Goal: Task Accomplishment & Management: Manage account settings

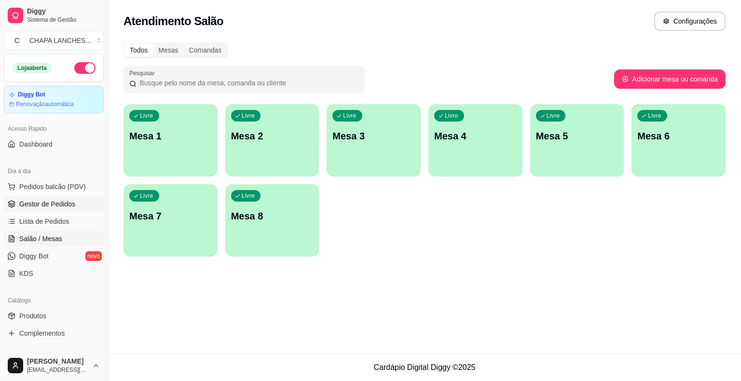
click at [44, 208] on link "Gestor de Pedidos" at bounding box center [54, 203] width 100 height 15
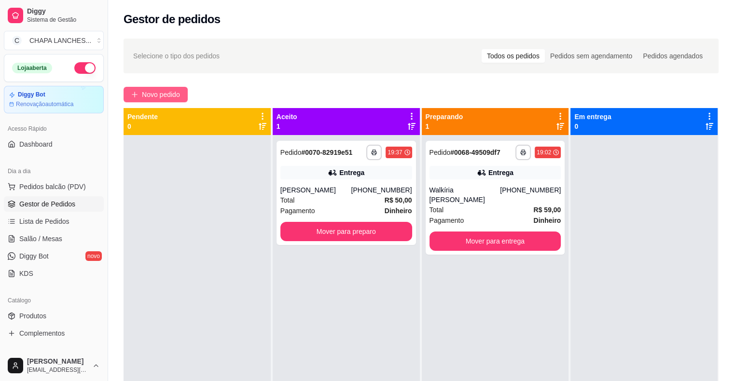
click at [160, 97] on span "Novo pedido" at bounding box center [161, 94] width 38 height 11
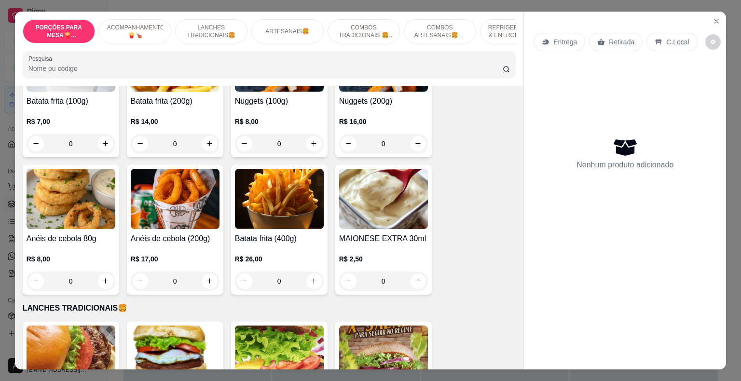
scroll to position [193, 0]
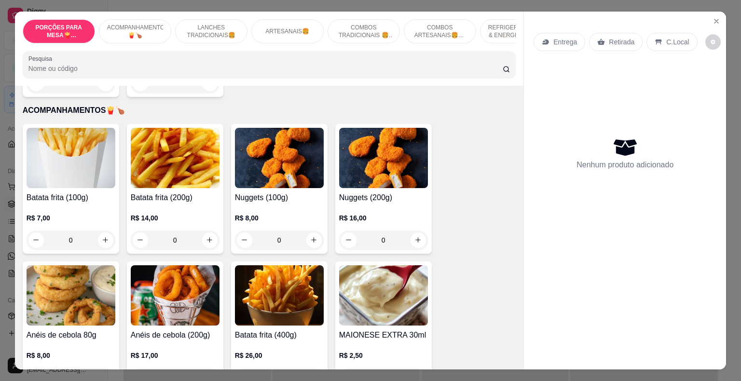
click at [207, 231] on div "0" at bounding box center [175, 240] width 89 height 19
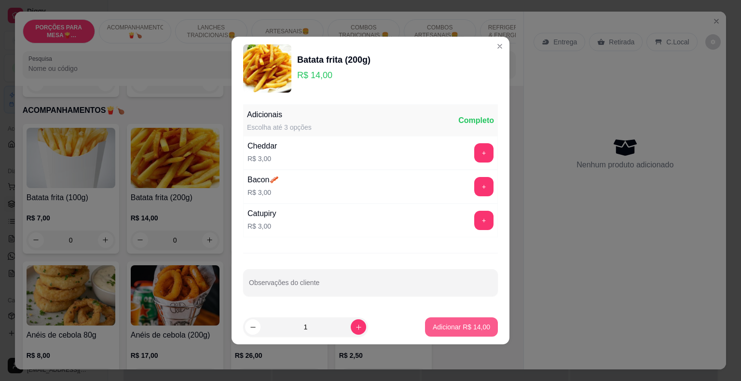
click at [438, 325] on p "Adicionar R$ 14,00" at bounding box center [461, 327] width 57 height 10
type input "1"
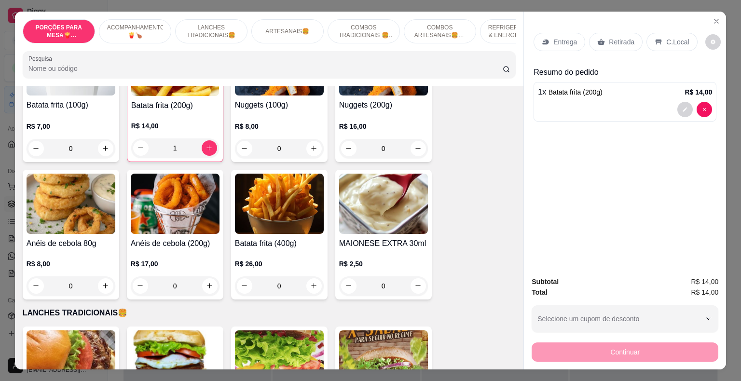
scroll to position [289, 0]
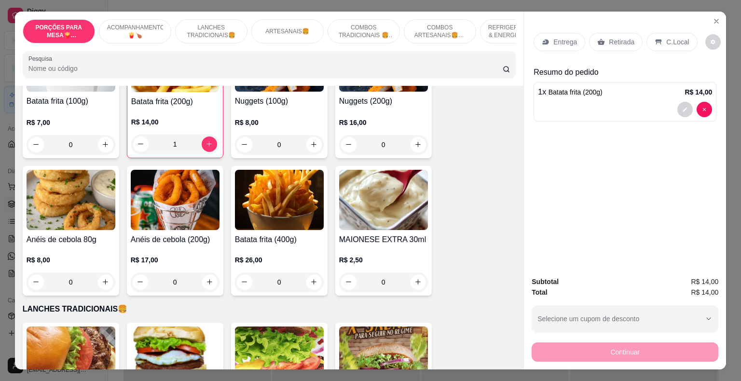
click at [311, 275] on div "0" at bounding box center [279, 282] width 89 height 19
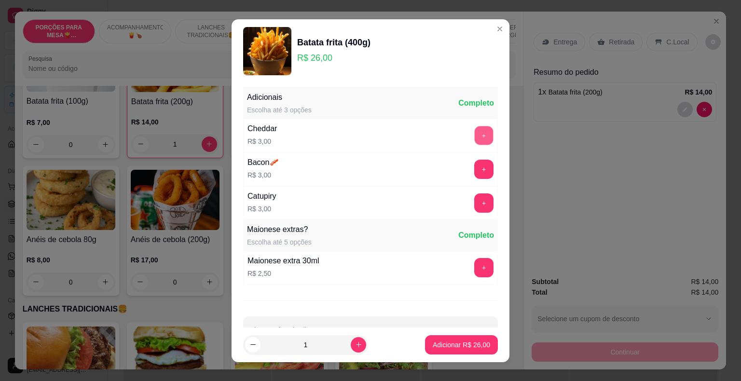
click at [475, 138] on button "+" at bounding box center [484, 135] width 19 height 19
click at [474, 164] on button "+" at bounding box center [483, 169] width 19 height 19
click at [474, 206] on button "+" at bounding box center [483, 202] width 19 height 19
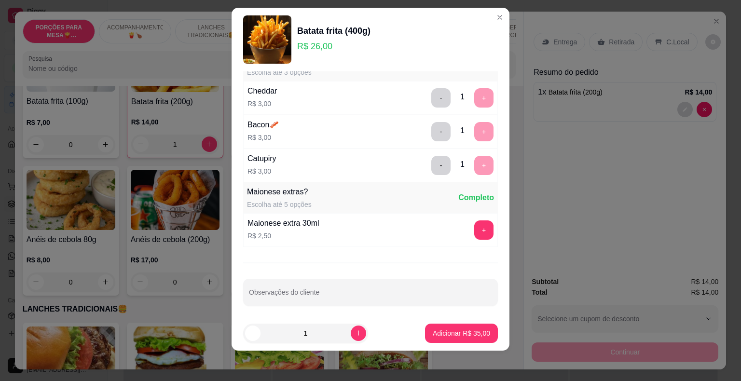
scroll to position [28, 0]
click at [455, 333] on p "Adicionar R$ 35,00" at bounding box center [462, 333] width 56 height 9
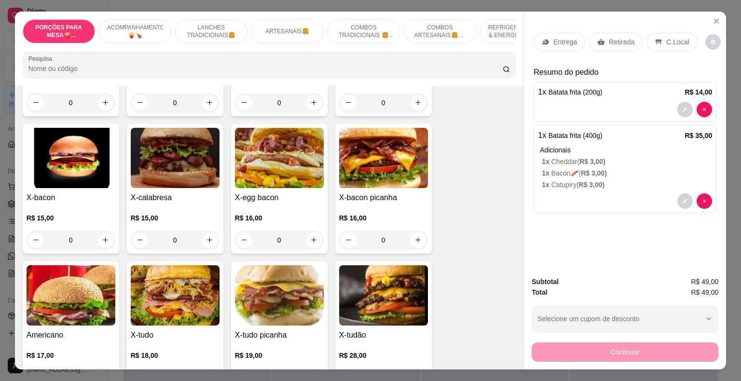
scroll to position [627, 0]
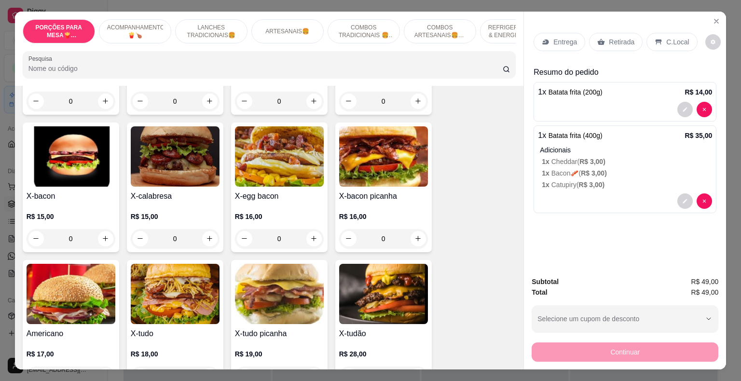
click at [208, 229] on div "0" at bounding box center [175, 238] width 89 height 19
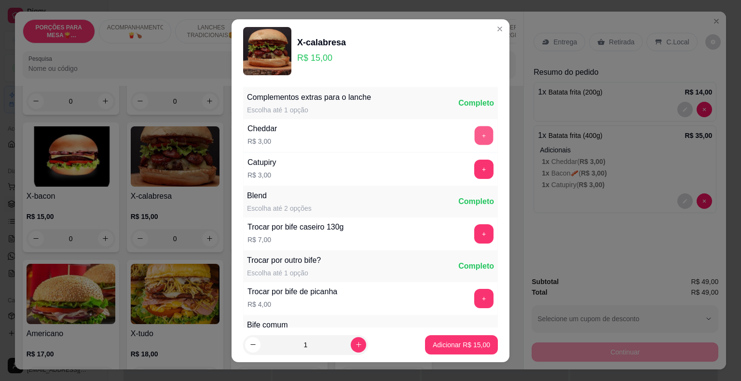
click at [475, 136] on button "+" at bounding box center [484, 135] width 19 height 19
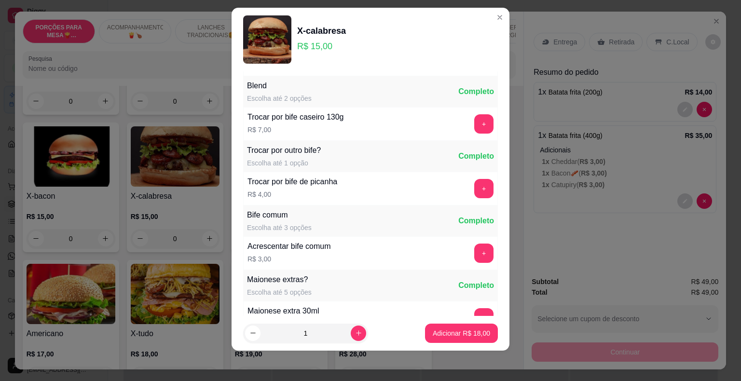
scroll to position [102, 0]
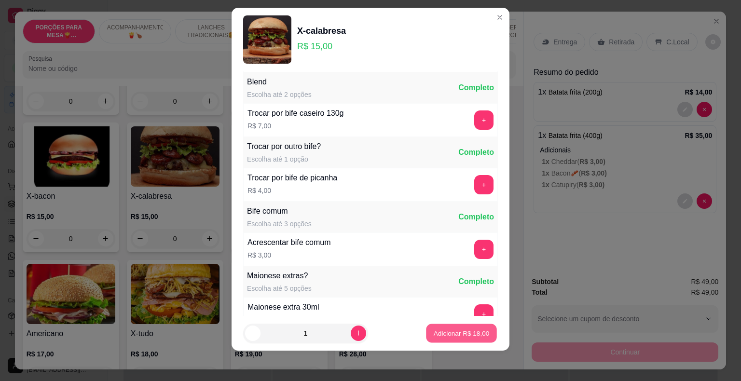
click at [463, 331] on p "Adicionar R$ 18,00" at bounding box center [462, 333] width 56 height 9
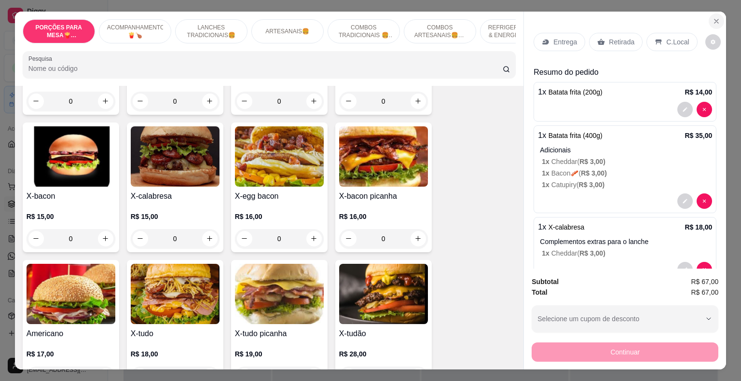
click at [714, 17] on icon "Close" at bounding box center [717, 21] width 8 height 8
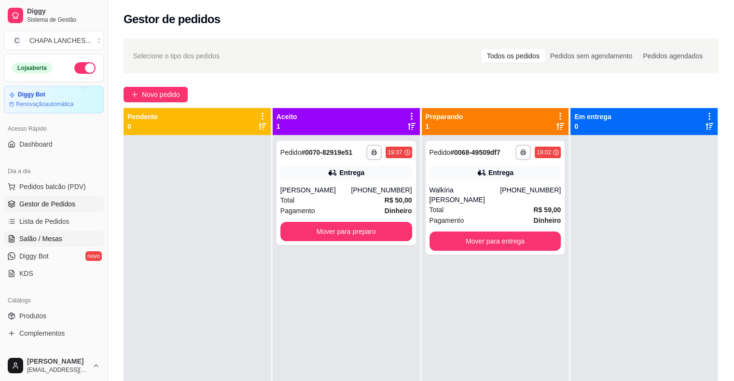
click at [49, 236] on span "Salão / Mesas" at bounding box center [40, 239] width 43 height 10
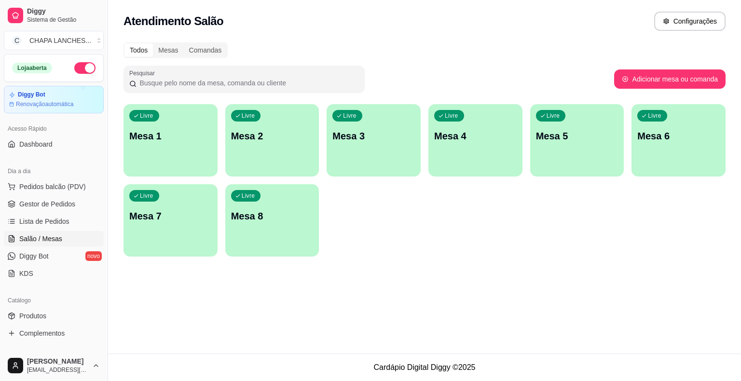
click at [156, 131] on p "Mesa 1" at bounding box center [170, 136] width 83 height 14
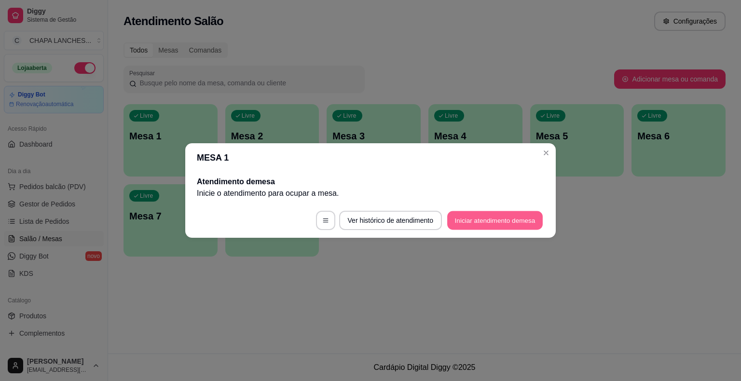
click at [472, 220] on button "Iniciar atendimento de mesa" at bounding box center [495, 220] width 96 height 19
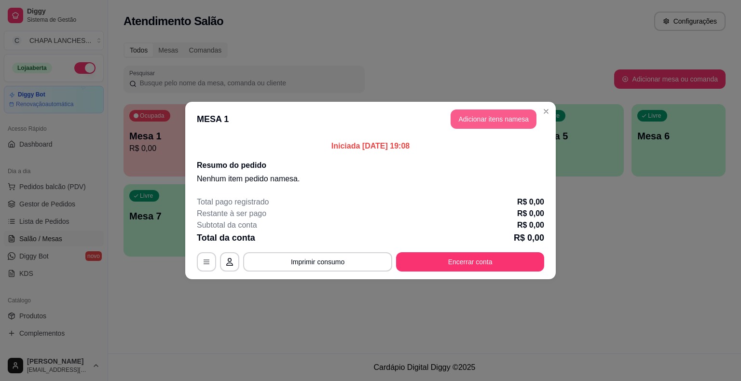
click at [499, 121] on button "Adicionar itens na mesa" at bounding box center [494, 119] width 86 height 19
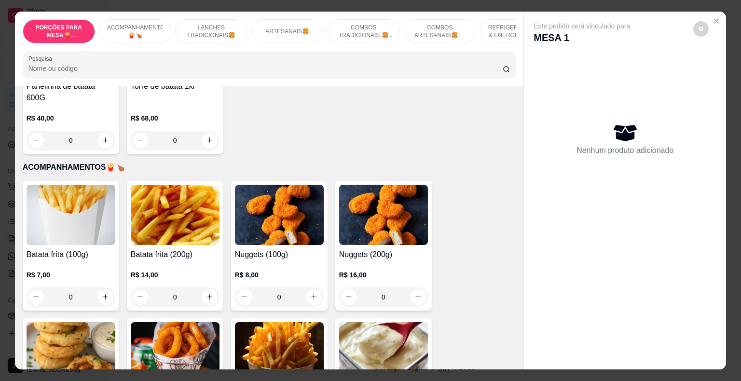
scroll to position [145, 0]
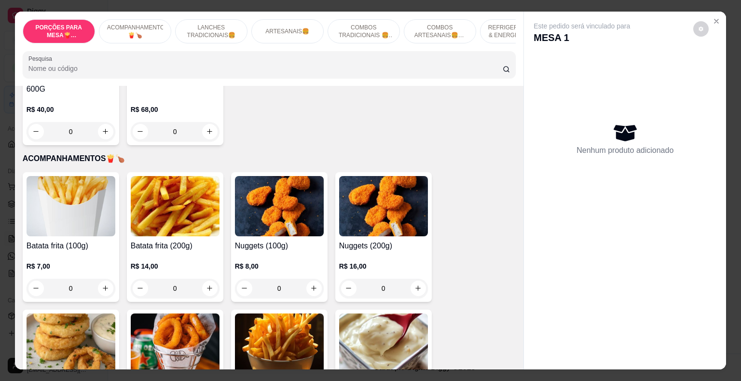
click at [207, 279] on div "0" at bounding box center [175, 288] width 89 height 19
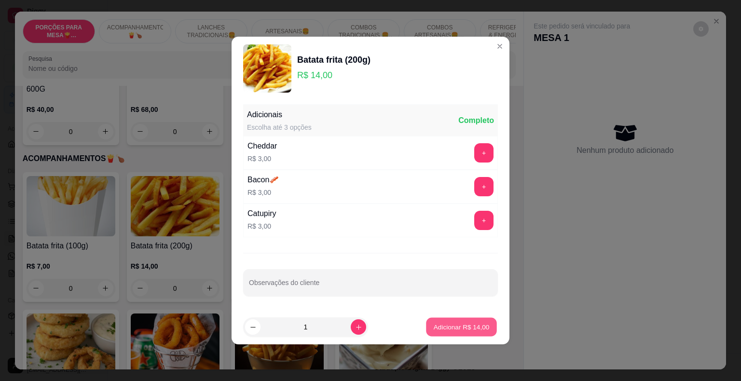
click at [438, 325] on p "Adicionar R$ 14,00" at bounding box center [462, 326] width 56 height 9
type input "1"
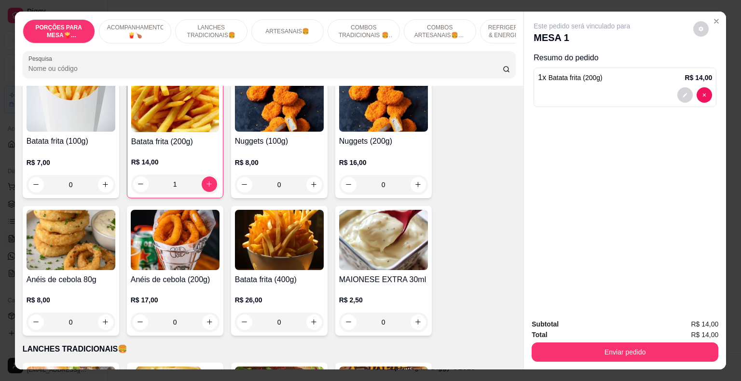
scroll to position [289, 0]
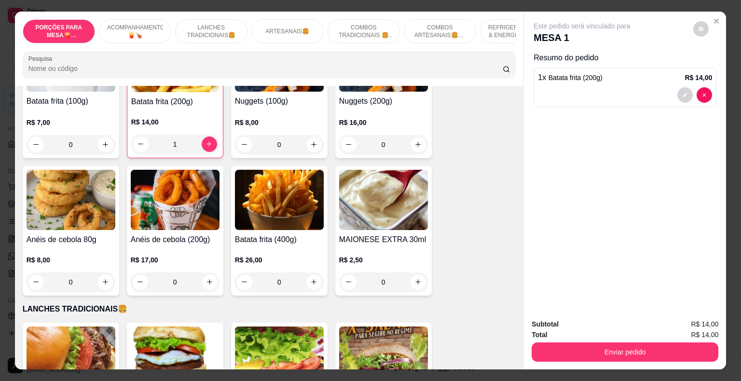
click at [311, 273] on div "0" at bounding box center [279, 282] width 89 height 19
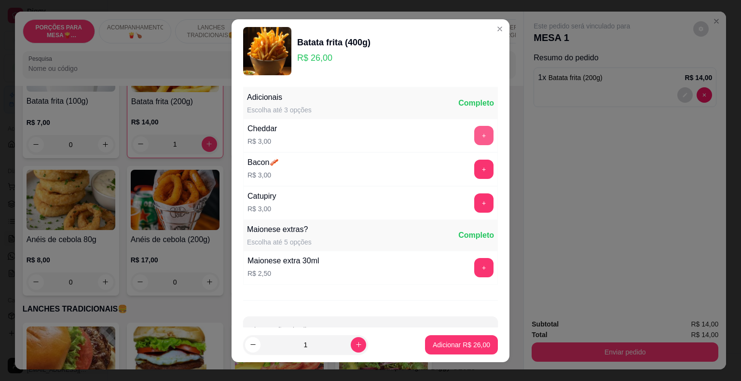
click at [474, 142] on button "+" at bounding box center [483, 135] width 19 height 19
click at [474, 171] on button "+" at bounding box center [483, 169] width 19 height 19
click at [474, 210] on button "+" at bounding box center [483, 202] width 19 height 19
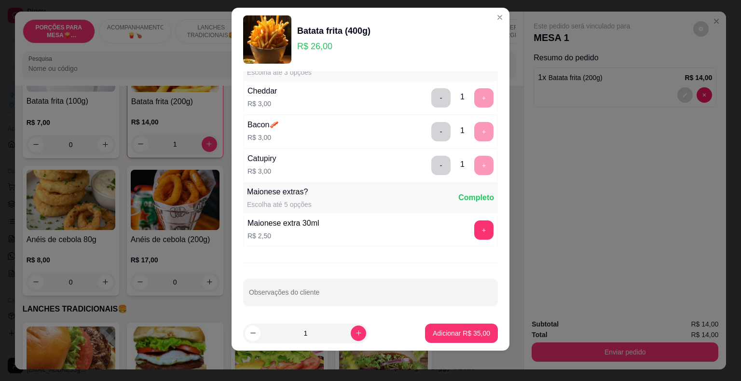
scroll to position [28, 0]
click at [454, 336] on p "Adicionar R$ 35,00" at bounding box center [461, 334] width 57 height 10
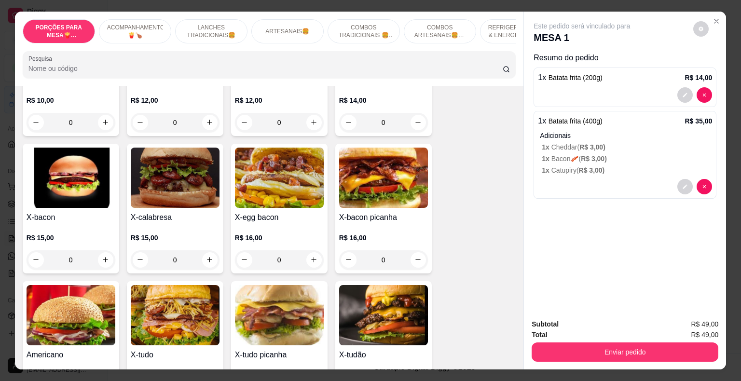
scroll to position [627, 0]
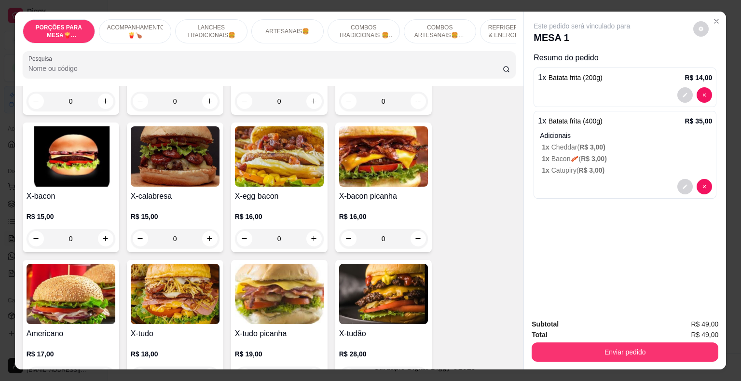
click at [207, 229] on div "0" at bounding box center [175, 238] width 89 height 19
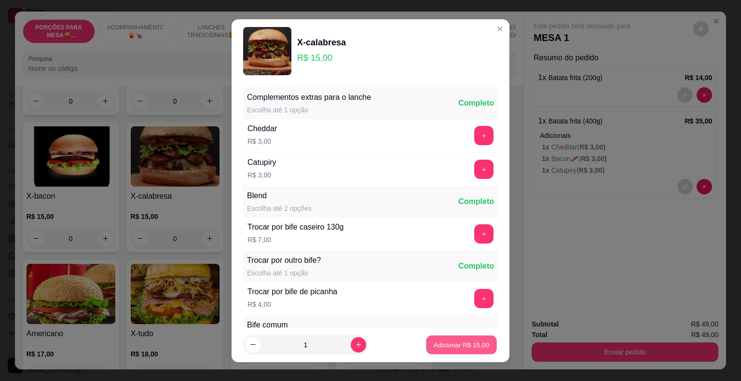
click at [449, 342] on p "Adicionar R$ 15,00" at bounding box center [462, 344] width 56 height 9
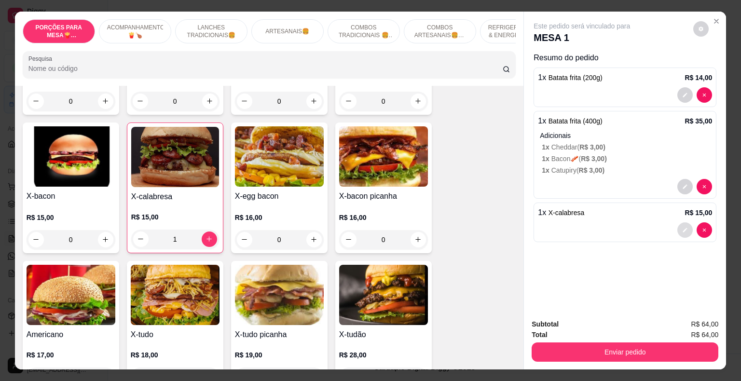
click at [682, 227] on icon "decrease-product-quantity" at bounding box center [685, 230] width 6 height 6
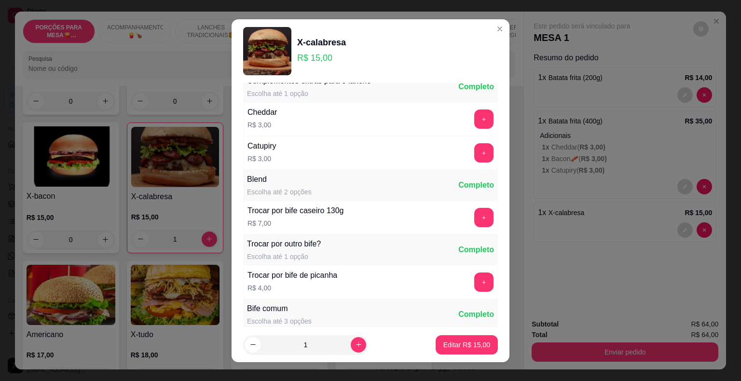
scroll to position [0, 0]
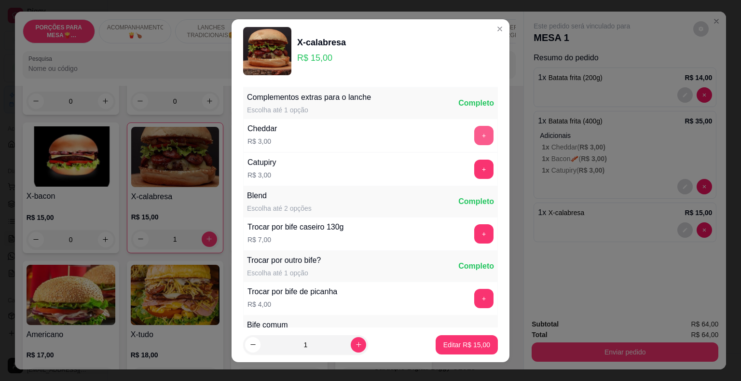
click at [474, 133] on button "+" at bounding box center [483, 135] width 19 height 19
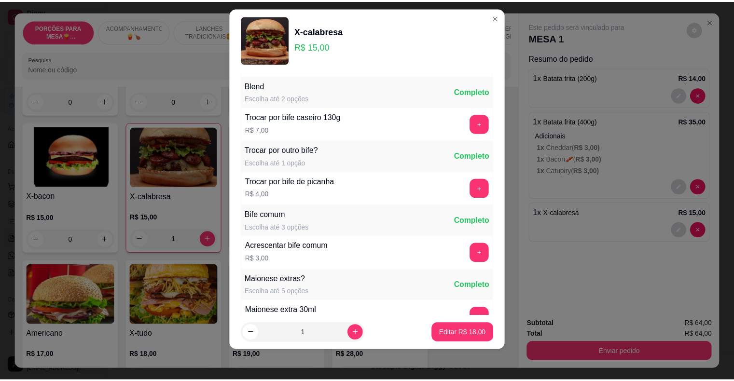
scroll to position [102, 0]
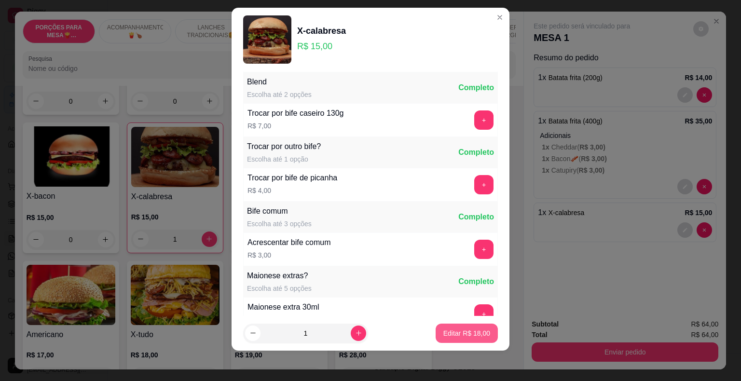
click at [448, 333] on p "Editar R$ 18,00" at bounding box center [466, 334] width 47 height 10
type input "0"
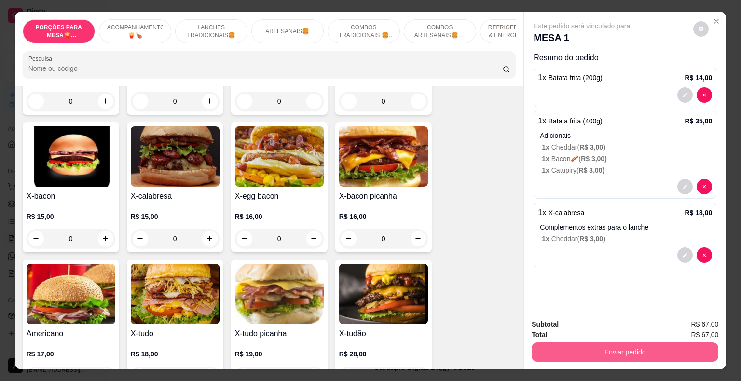
click at [575, 349] on button "Enviar pedido" at bounding box center [625, 352] width 187 height 19
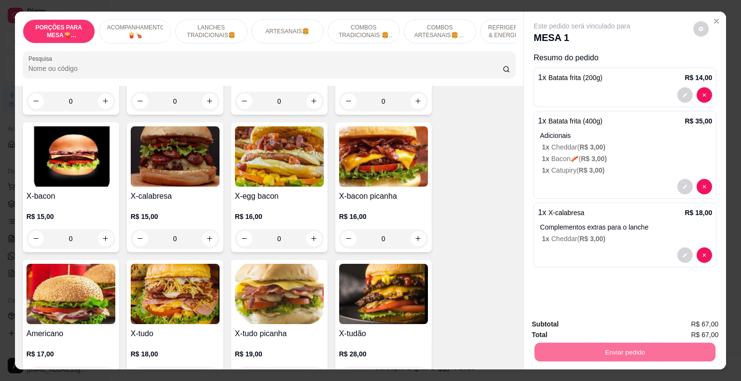
click at [565, 327] on button "Não registrar e enviar pedido" at bounding box center [593, 325] width 100 height 18
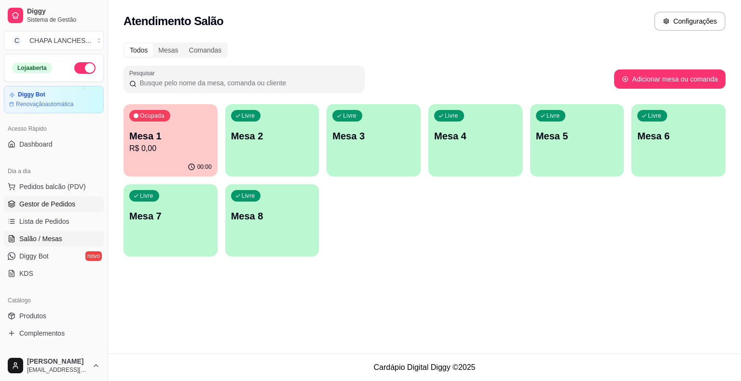
click at [75, 202] on link "Gestor de Pedidos" at bounding box center [54, 203] width 100 height 15
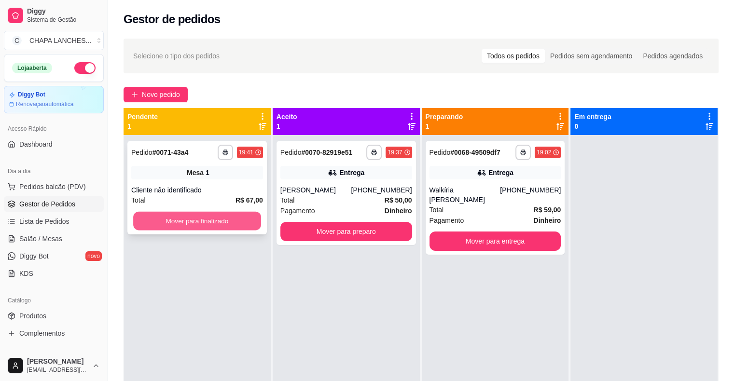
click at [190, 228] on button "Mover para finalizado" at bounding box center [197, 221] width 128 height 19
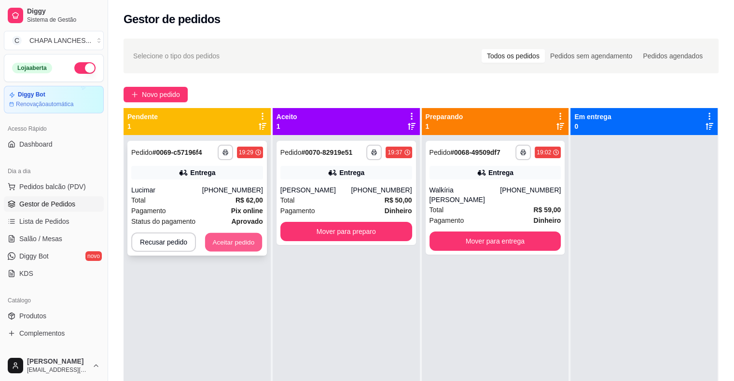
click at [231, 245] on button "Aceitar pedido" at bounding box center [233, 242] width 57 height 19
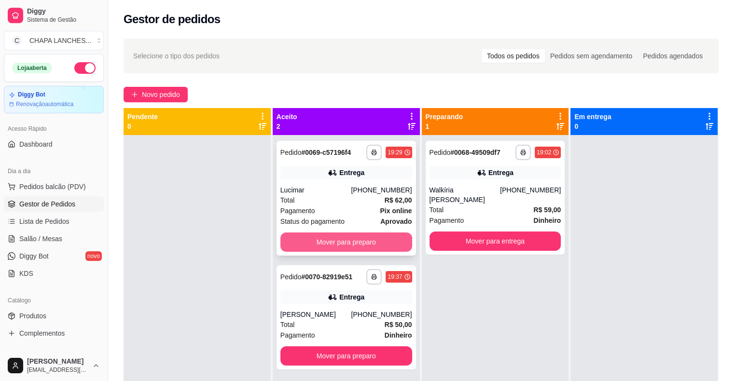
click at [340, 245] on button "Mover para preparo" at bounding box center [346, 242] width 132 height 19
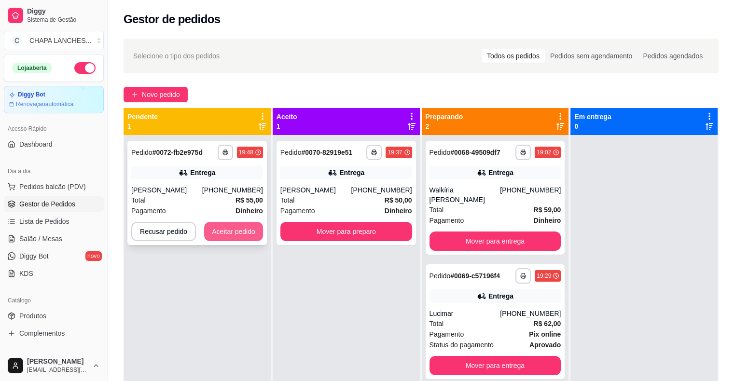
click at [236, 231] on button "Aceitar pedido" at bounding box center [233, 231] width 59 height 19
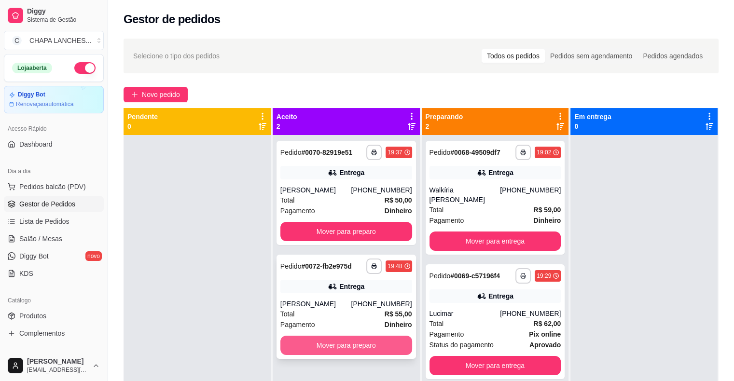
click at [337, 343] on button "Mover para preparo" at bounding box center [346, 345] width 132 height 19
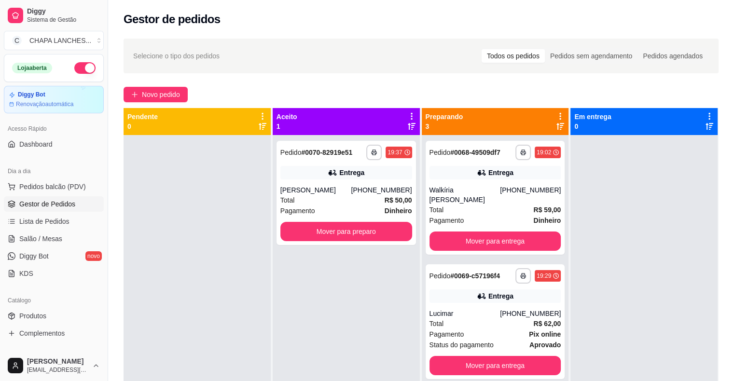
click at [310, 359] on div "**********" at bounding box center [346, 325] width 147 height 381
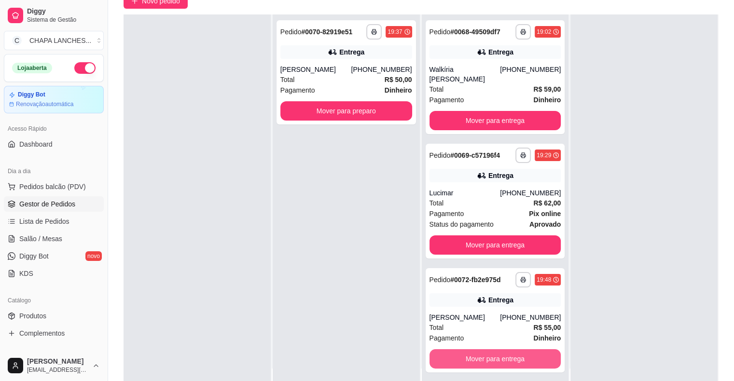
scroll to position [147, 0]
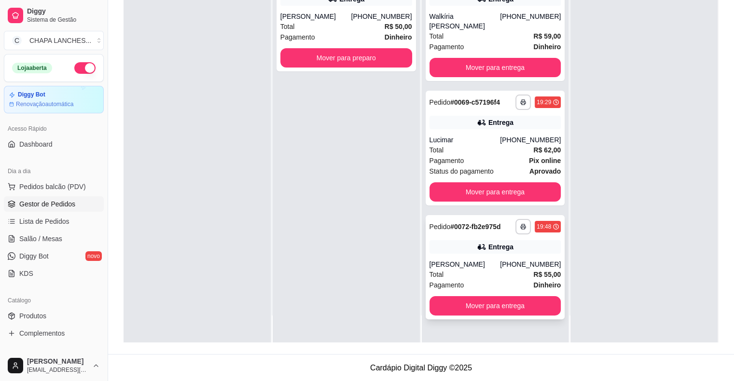
click at [462, 269] on div "Total R$ 55,00" at bounding box center [495, 274] width 132 height 11
click at [520, 224] on icon "button" at bounding box center [523, 227] width 6 height 6
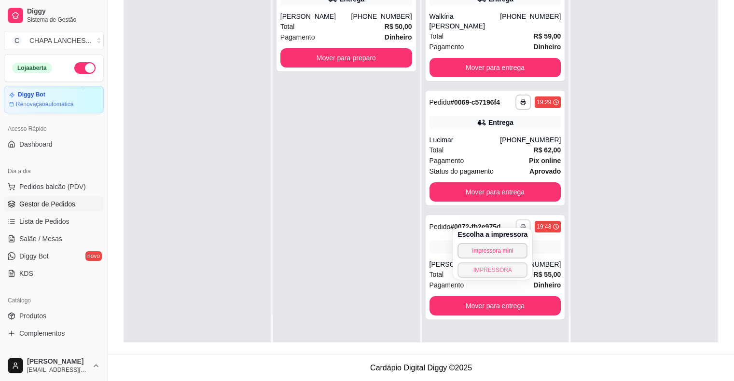
click at [493, 273] on button "IMPRESSORA" at bounding box center [492, 269] width 70 height 15
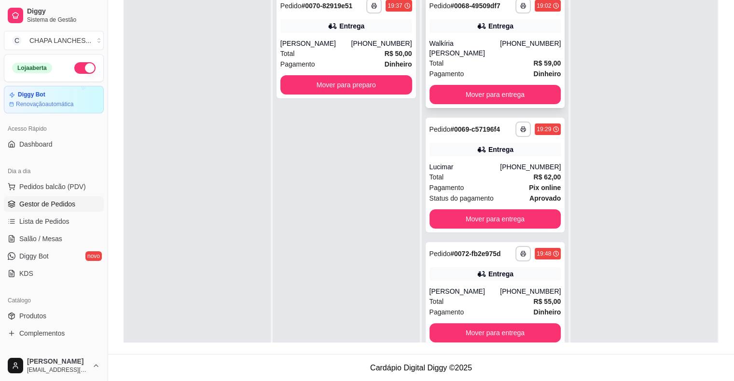
click at [479, 45] on div "Walkíria [PERSON_NAME]" at bounding box center [464, 48] width 71 height 19
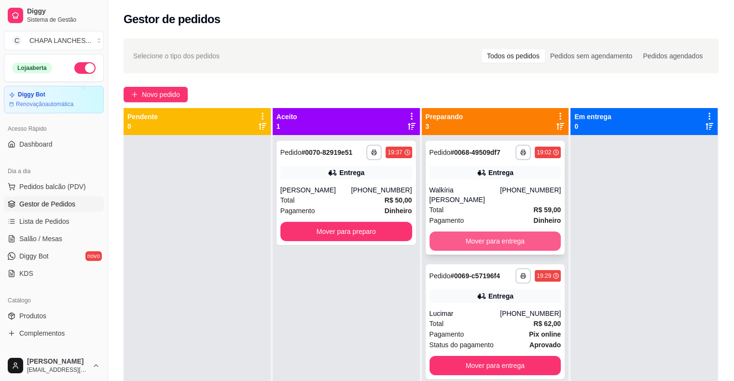
click at [450, 232] on button "Mover para entrega" at bounding box center [495, 241] width 132 height 19
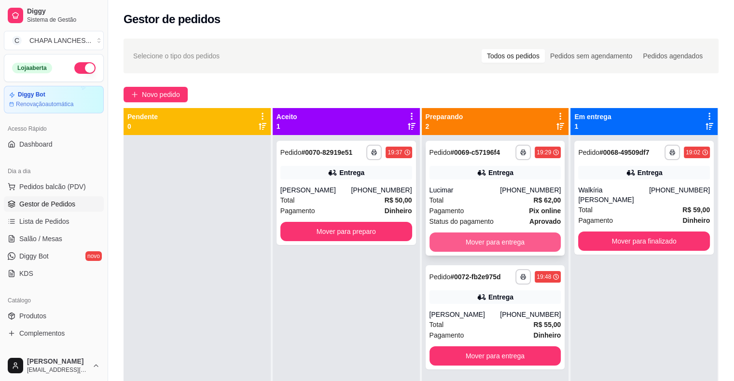
click at [490, 242] on button "Mover para entrega" at bounding box center [495, 242] width 132 height 19
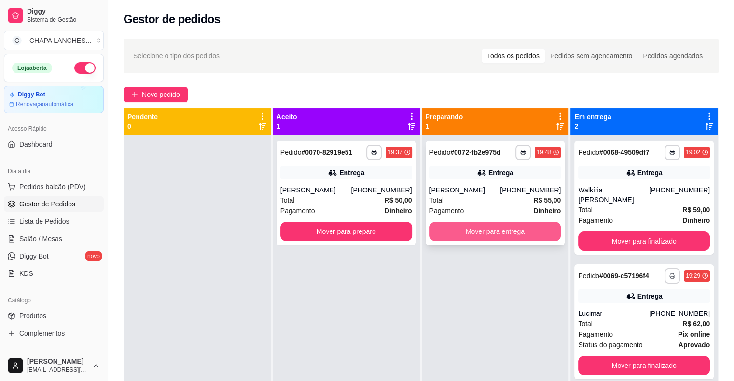
click at [461, 230] on button "Mover para entrega" at bounding box center [495, 231] width 132 height 19
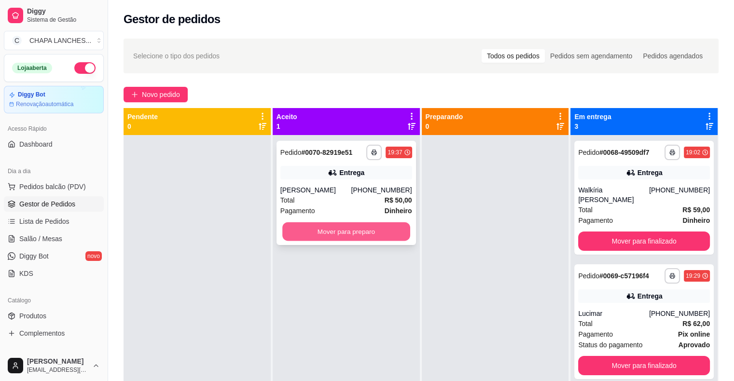
click at [376, 232] on button "Mover para preparo" at bounding box center [346, 231] width 128 height 19
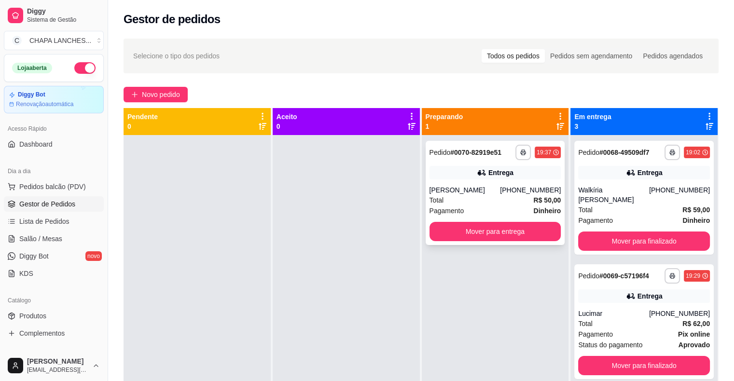
click at [480, 197] on div "Total R$ 50,00" at bounding box center [495, 200] width 132 height 11
